Goal: Entertainment & Leisure: Consume media (video, audio)

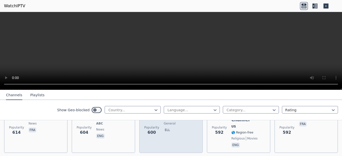
scroll to position [1259, 0]
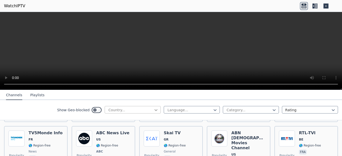
click at [154, 109] on icon at bounding box center [156, 110] width 5 height 5
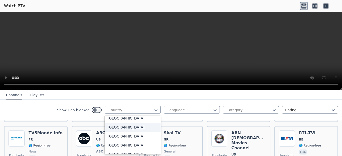
scroll to position [126, 0]
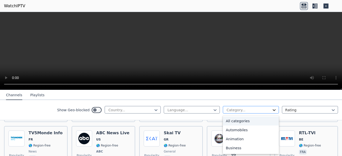
click at [273, 111] on icon at bounding box center [274, 110] width 3 height 2
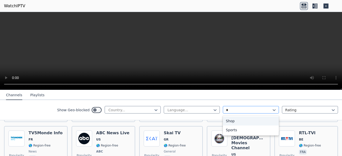
scroll to position [0, 0]
type input "*"
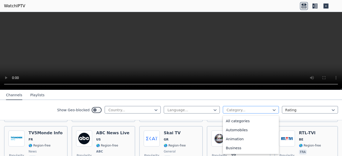
type input "*"
click at [240, 119] on div "Animation" at bounding box center [251, 114] width 56 height 9
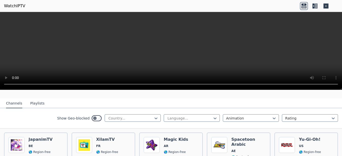
scroll to position [32, 0]
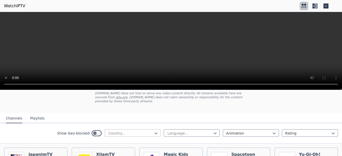
click at [127, 131] on div at bounding box center [131, 133] width 46 height 5
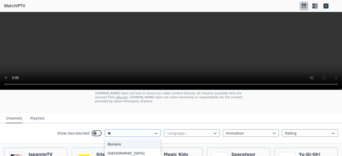
type input "***"
click at [113, 140] on div "Iran" at bounding box center [133, 144] width 56 height 9
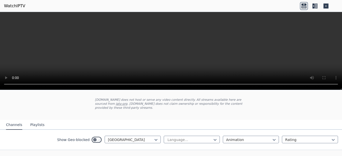
scroll to position [40, 0]
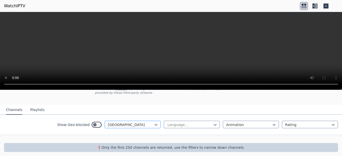
click at [128, 122] on div at bounding box center [131, 124] width 46 height 5
drag, startPoint x: 129, startPoint y: 123, endPoint x: 100, endPoint y: 121, distance: 29.1
click at [105, 121] on div "Iran" at bounding box center [133, 125] width 56 height 8
click at [108, 122] on div at bounding box center [131, 124] width 46 height 5
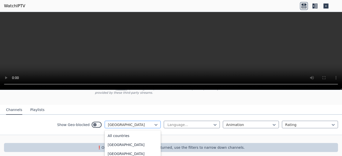
click at [108, 122] on div at bounding box center [131, 124] width 46 height 5
click at [156, 123] on div at bounding box center [156, 124] width 5 height 5
click at [108, 123] on div at bounding box center [131, 124] width 46 height 5
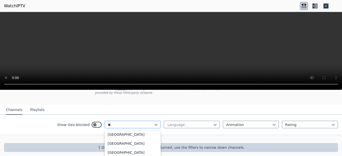
scroll to position [0, 0]
type input "***"
click at [121, 133] on div "Turkey" at bounding box center [133, 136] width 56 height 9
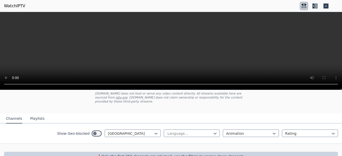
scroll to position [40, 0]
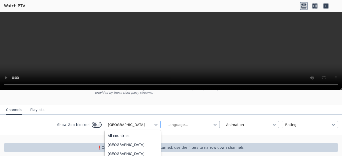
click at [131, 122] on div at bounding box center [131, 124] width 46 height 5
click at [129, 122] on div at bounding box center [131, 124] width 46 height 5
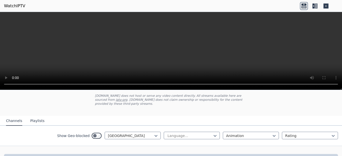
scroll to position [33, 0]
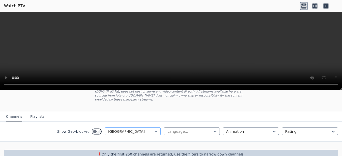
click at [131, 129] on div at bounding box center [131, 131] width 46 height 5
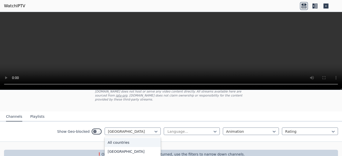
click at [121, 138] on div "All countries" at bounding box center [133, 142] width 56 height 9
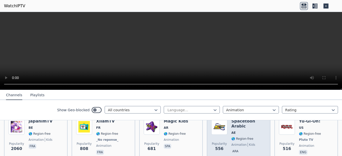
scroll to position [96, 0]
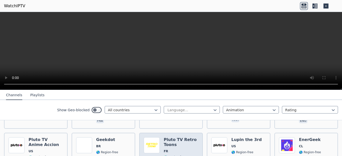
click at [188, 145] on div "Pluto TV Retro Toons FR 🌎 Region-free Pluto TV animation kids fra" at bounding box center [181, 159] width 35 height 42
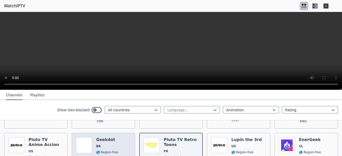
click at [115, 141] on div "Popularity 320 Geekdot BR 🌎 Region-free animation por" at bounding box center [103, 159] width 55 height 42
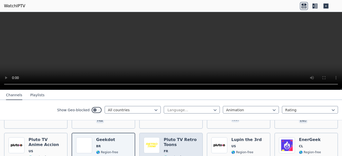
click at [183, 143] on h6 "Pluto TV Retro Toons" at bounding box center [181, 143] width 35 height 10
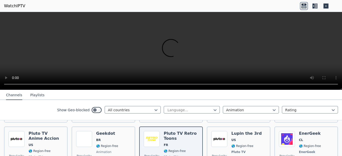
scroll to position [100, 0]
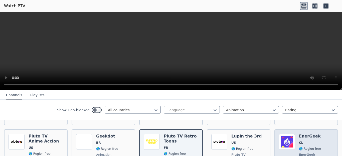
click at [321, 136] on div "Popularity 201 EnerGeek CL 🌎 Region-free EnerGeek animation spa" at bounding box center [306, 155] width 55 height 42
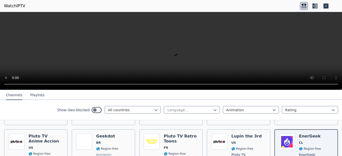
click at [340, 8] on header "WatchIPTV" at bounding box center [171, 6] width 342 height 12
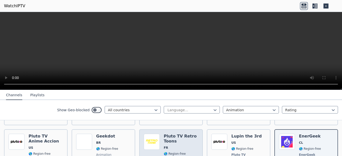
click at [187, 140] on h6 "Pluto TV Retro Toons" at bounding box center [181, 139] width 35 height 10
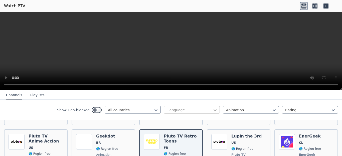
click at [213, 110] on icon at bounding box center [215, 110] width 5 height 5
click at [137, 109] on div at bounding box center [131, 110] width 46 height 5
click at [143, 109] on div at bounding box center [131, 110] width 46 height 5
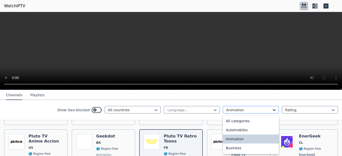
click at [273, 111] on icon at bounding box center [274, 110] width 3 height 2
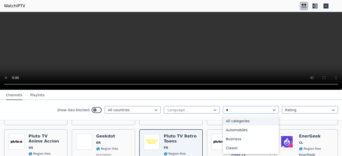
type input "**"
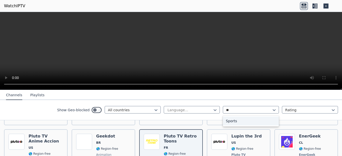
click at [229, 123] on div "Sports" at bounding box center [251, 121] width 56 height 9
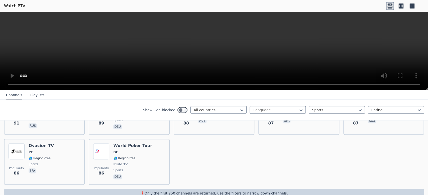
scroll to position [1134, 0]
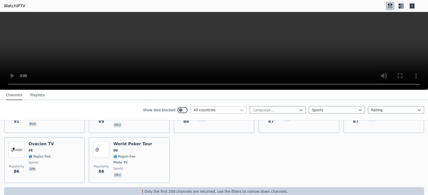
click at [239, 110] on icon at bounding box center [241, 110] width 5 height 5
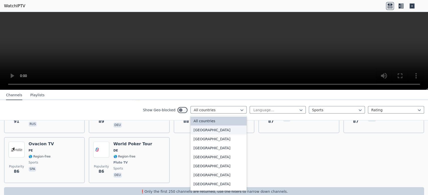
click at [209, 130] on div "Afghanistan" at bounding box center [218, 130] width 56 height 9
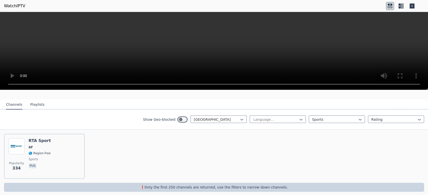
scroll to position [49, 0]
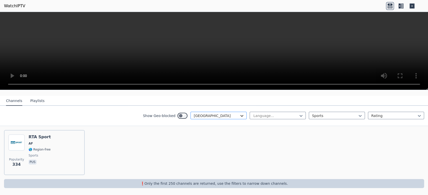
click at [239, 117] on icon at bounding box center [241, 115] width 5 height 5
click at [310, 148] on div "Popularity 334 RTA Sport AF 🌎 Region-free sports pus" at bounding box center [214, 152] width 428 height 53
click at [342, 115] on icon at bounding box center [359, 115] width 5 height 5
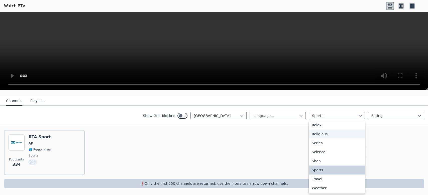
scroll to position [0, 0]
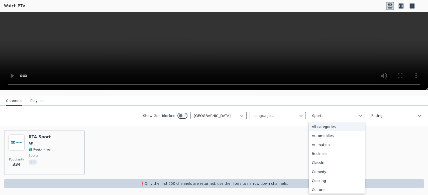
click at [316, 127] on div "All categories" at bounding box center [337, 126] width 56 height 9
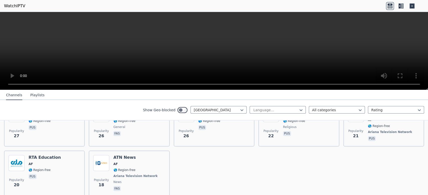
scroll to position [198, 0]
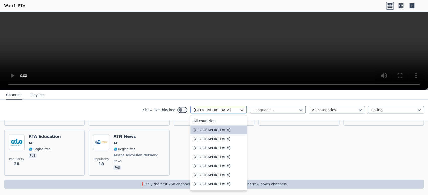
click at [239, 110] on div at bounding box center [241, 110] width 5 height 5
type input "**"
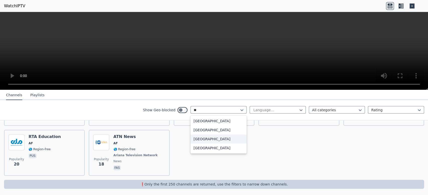
click at [197, 141] on div "Turkey" at bounding box center [218, 139] width 56 height 9
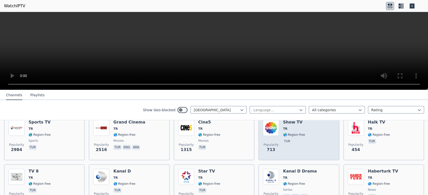
scroll to position [32, 0]
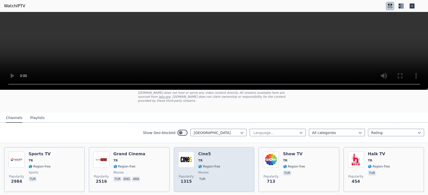
click at [218, 156] on div "Popularity 1315 Cine5 TR 🌎 Region-free movies tur" at bounding box center [214, 170] width 72 height 36
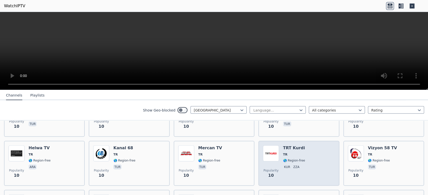
scroll to position [1405, 0]
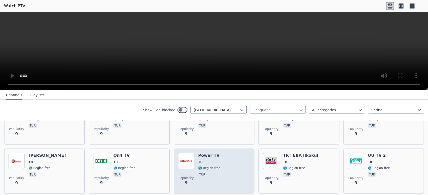
click at [226, 153] on div "Popularity 9 Power TV TR 🌎 Region-free tur" at bounding box center [214, 171] width 72 height 36
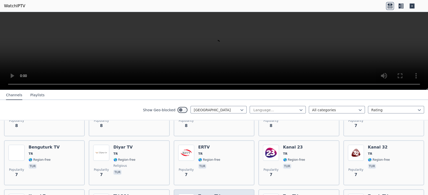
scroll to position [1565, 0]
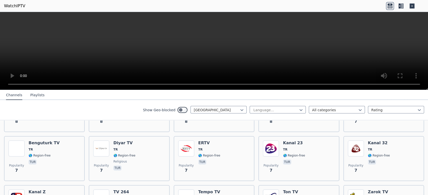
click at [155, 95] on nav "Channels Playlists" at bounding box center [214, 95] width 428 height 10
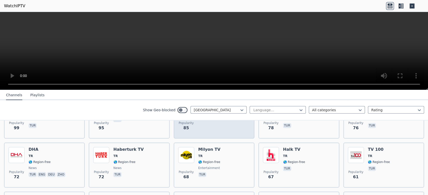
scroll to position [256, 0]
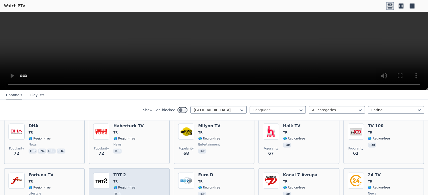
click at [139, 156] on div "Popularity 60 TRT 2 TR 🌎 Region-free tur" at bounding box center [129, 191] width 72 height 36
click at [141, 156] on div "Popularity 60 TRT 2 TR 🌎 Region-free tur" at bounding box center [129, 191] width 72 height 36
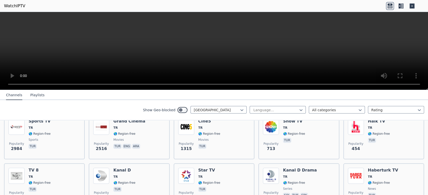
scroll to position [33, 0]
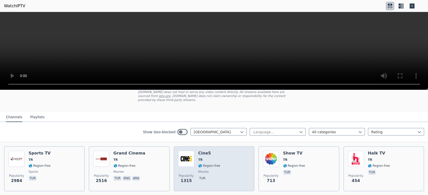
click at [236, 156] on div "Popularity 1315 Cine5 TR 🌎 Region-free movies tur" at bounding box center [214, 169] width 72 height 36
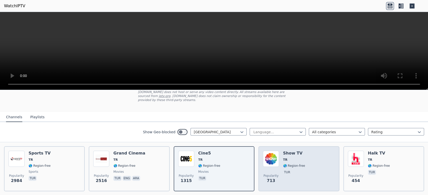
click at [310, 156] on div "Popularity 713 Show TV TR 🌎 Region-free tur" at bounding box center [299, 169] width 72 height 36
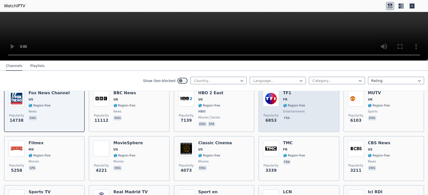
scroll to position [32, 0]
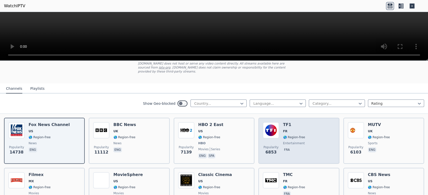
click at [304, 126] on div "Popularity 6853 TF1 FR 🌎 Region-free entertainment fra" at bounding box center [299, 140] width 72 height 37
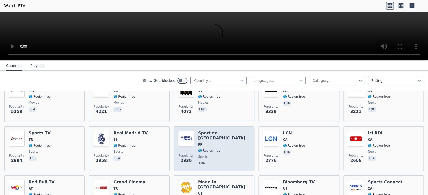
scroll to position [160, 0]
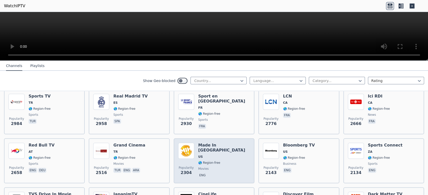
click at [219, 153] on div "Made In [GEOGRAPHIC_DATA] [GEOGRAPHIC_DATA] 🌎 Region-free movies eng" at bounding box center [224, 161] width 52 height 36
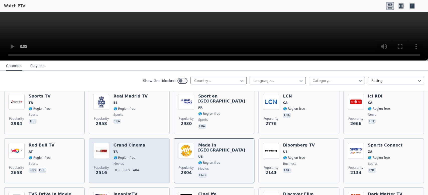
click at [154, 158] on div "Popularity 2516 Grand Cinema TR 🌎 Region-free movies tur eng ara" at bounding box center [129, 161] width 72 height 36
